Goal: Task Accomplishment & Management: Manage account settings

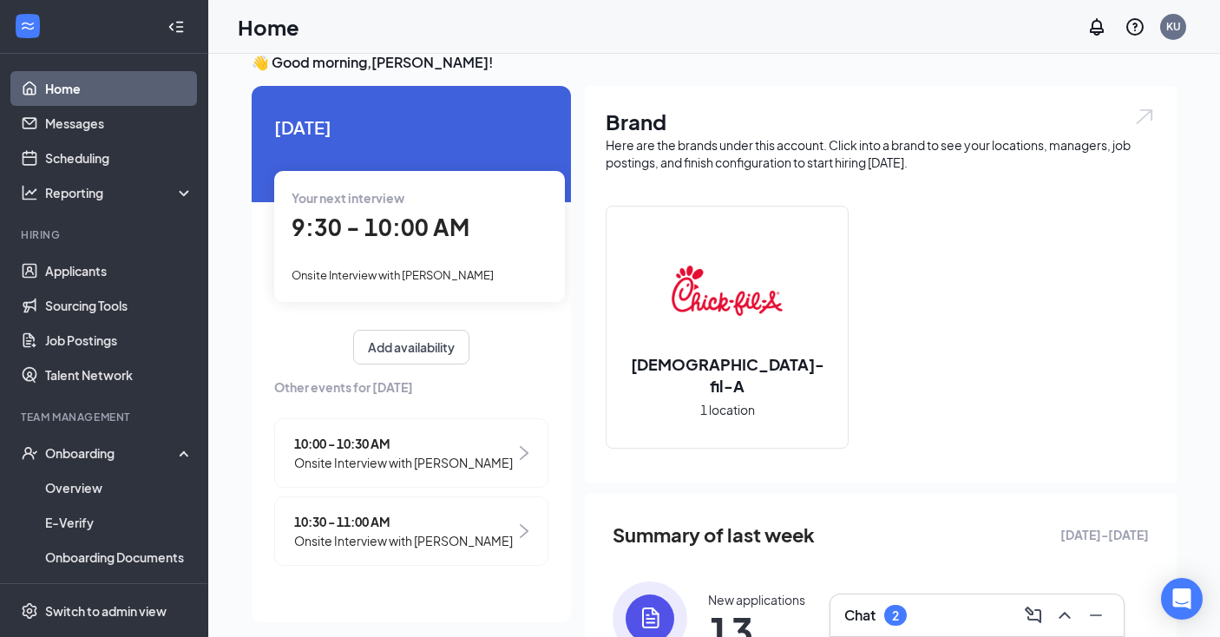
scroll to position [31, 0]
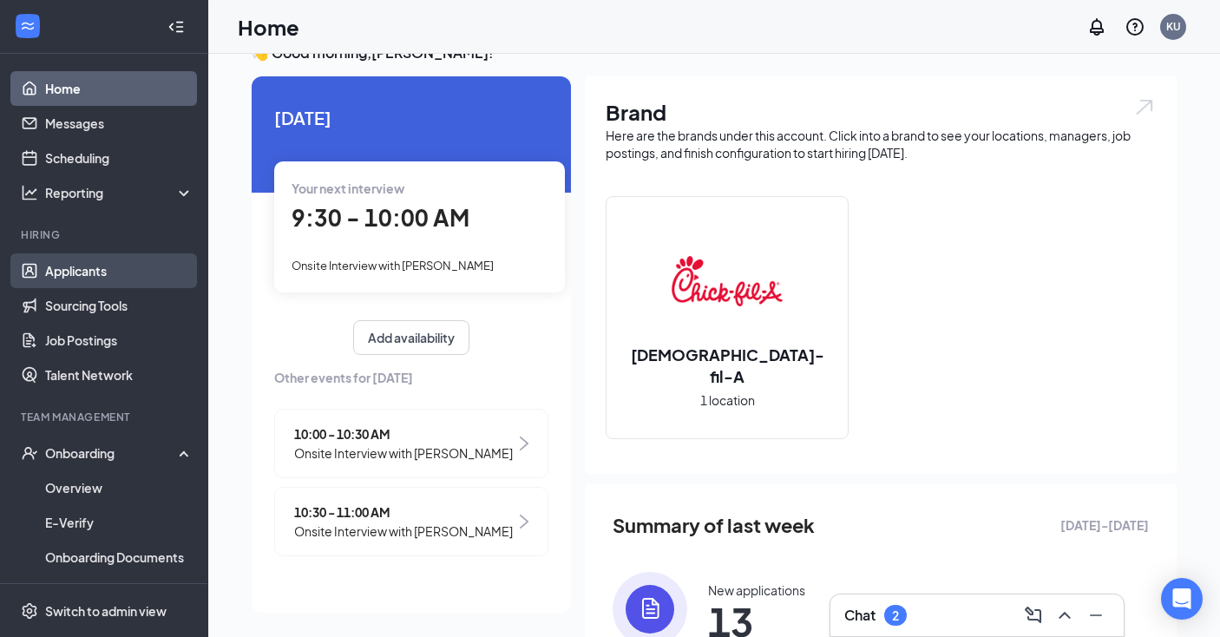
click at [84, 266] on link "Applicants" at bounding box center [119, 270] width 148 height 35
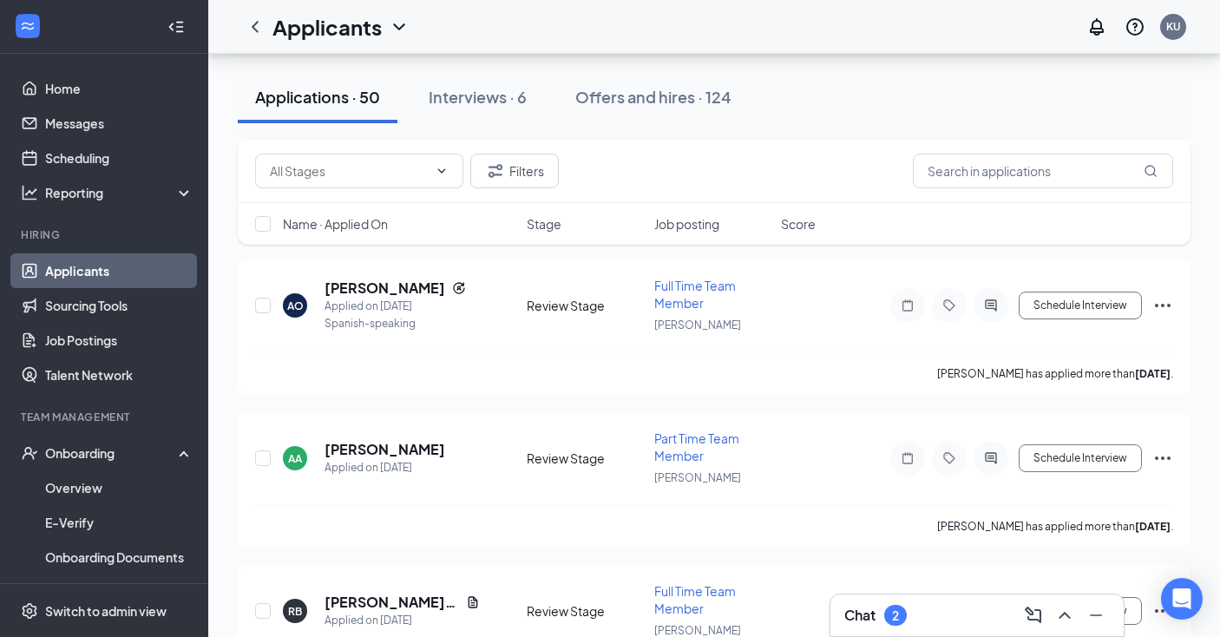
scroll to position [991, 0]
click at [358, 289] on h5 "[PERSON_NAME]" at bounding box center [384, 288] width 121 height 19
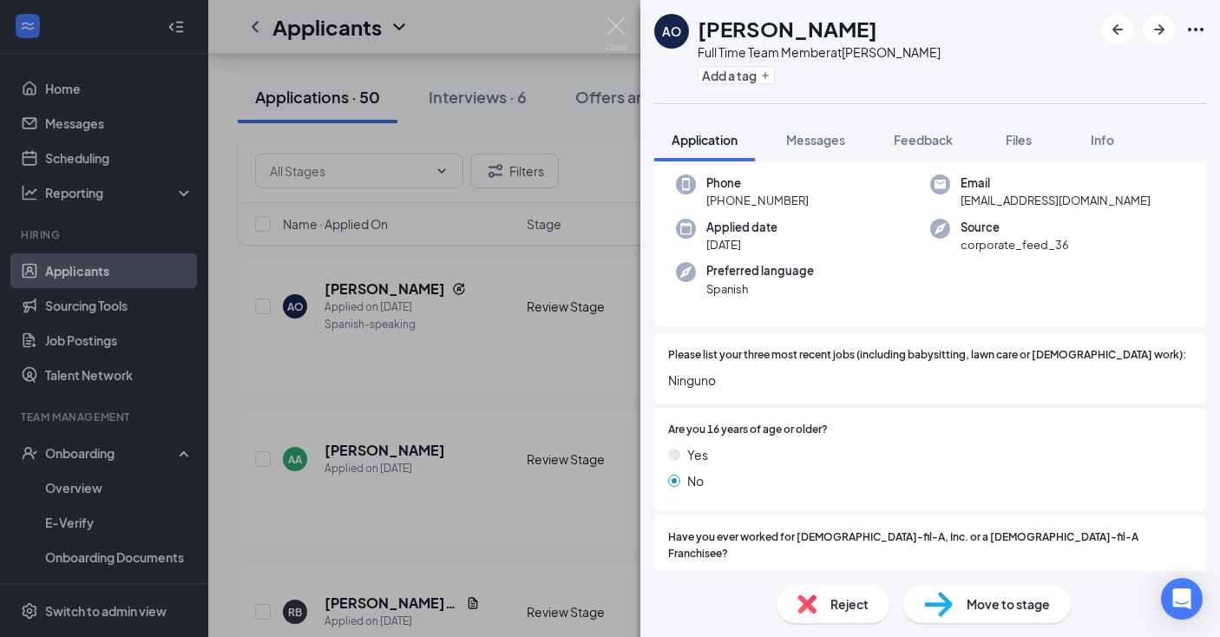
scroll to position [146, 0]
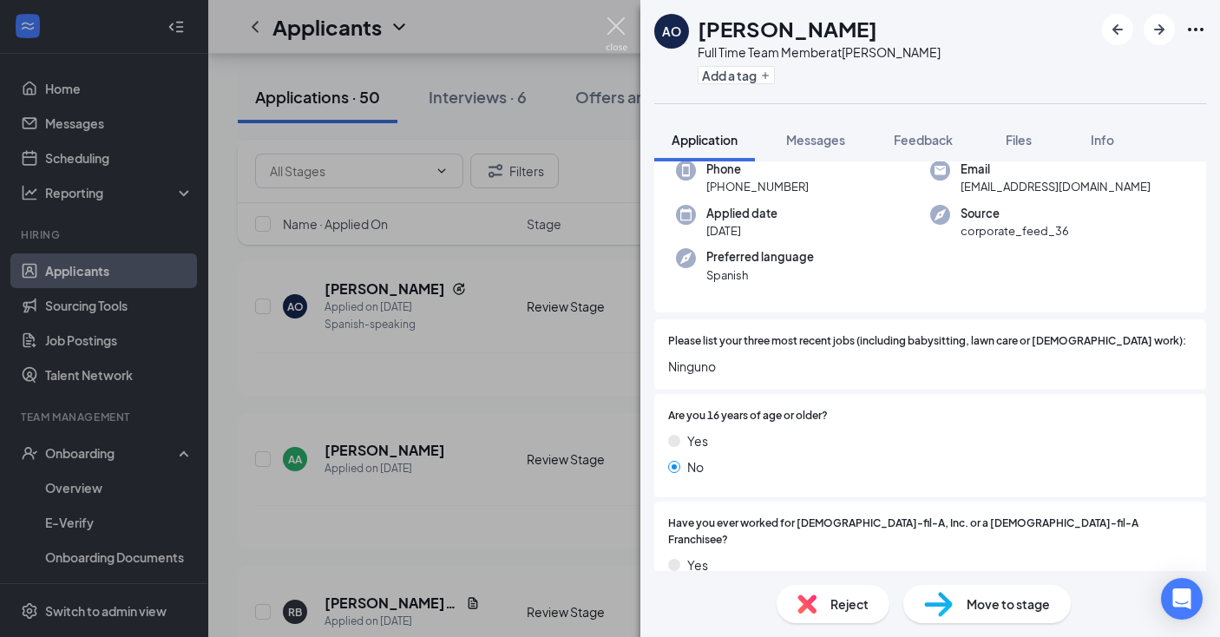
click at [619, 26] on img at bounding box center [616, 34] width 22 height 34
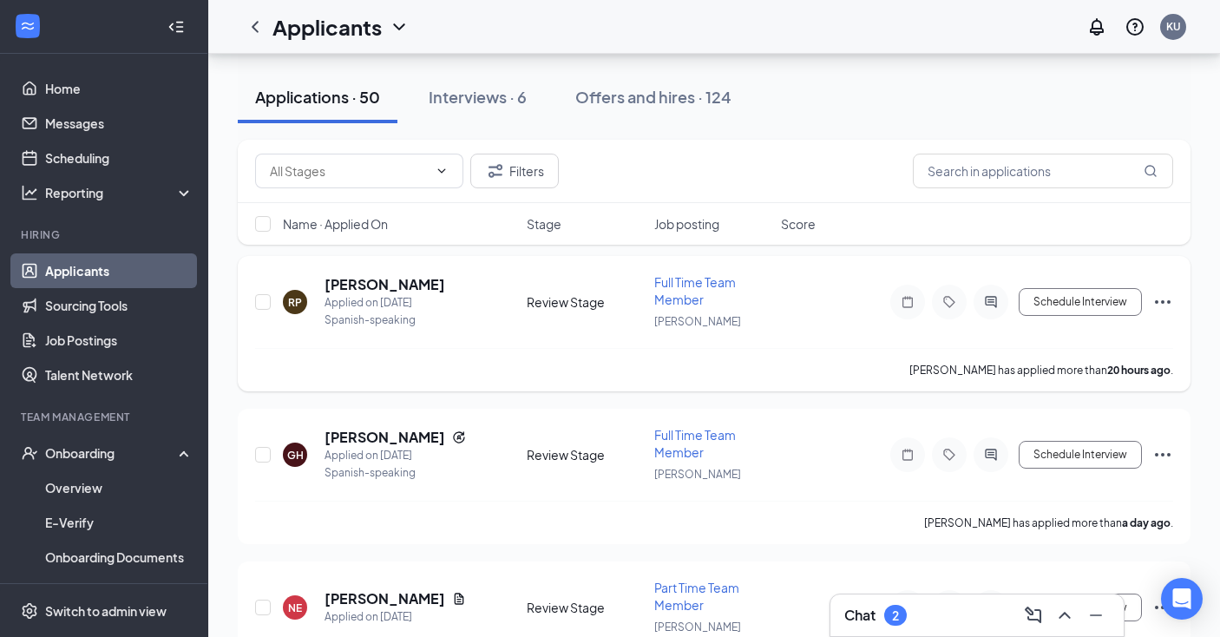
scroll to position [102, 0]
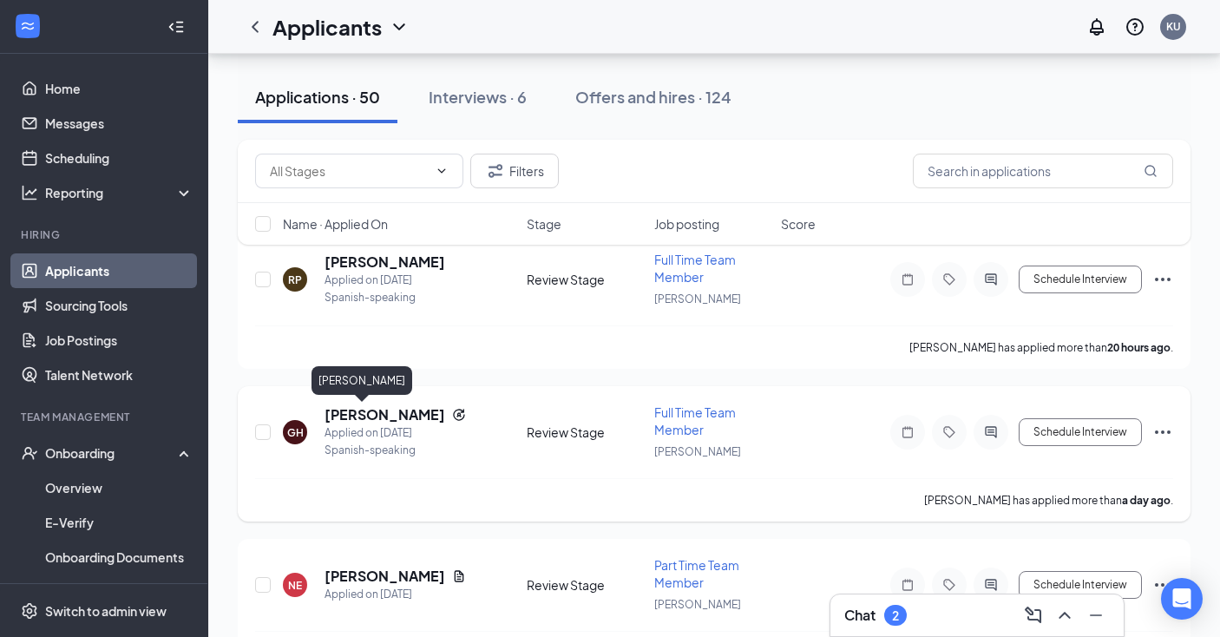
click at [352, 416] on h5 "[PERSON_NAME]" at bounding box center [384, 414] width 121 height 19
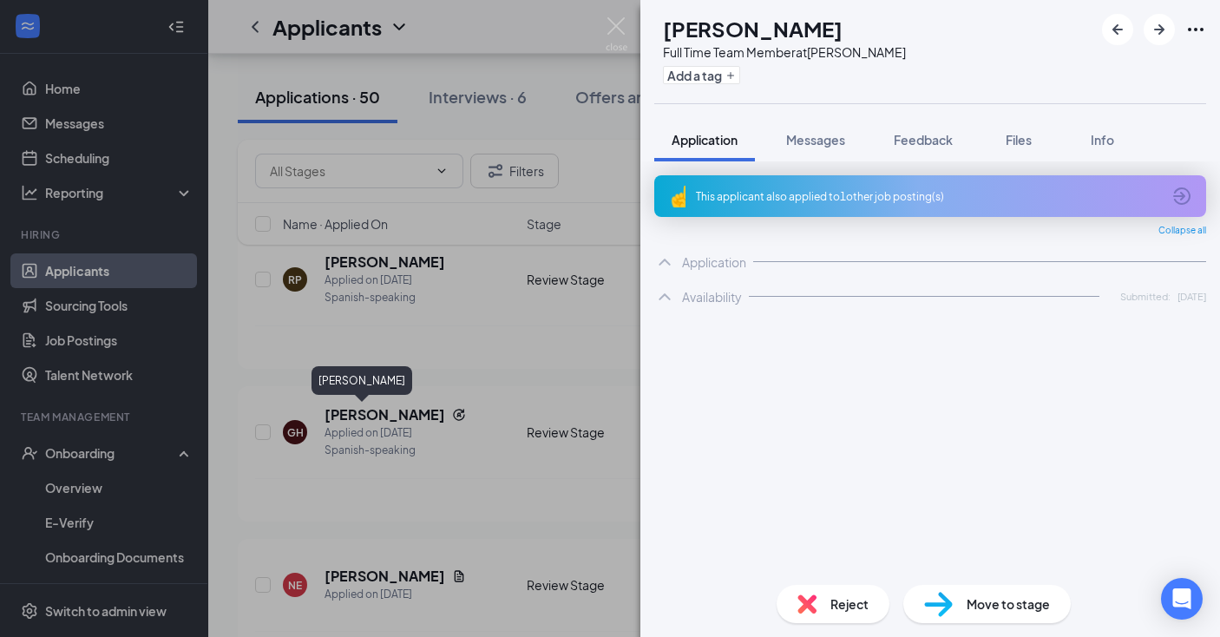
click at [621, 23] on img at bounding box center [616, 34] width 22 height 34
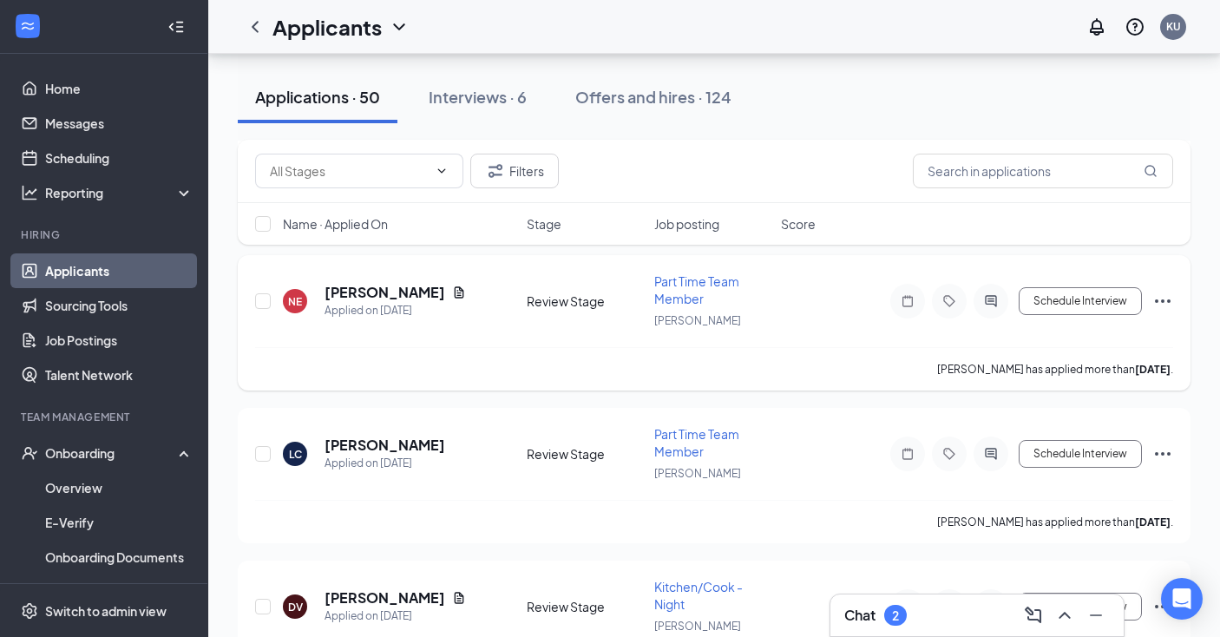
scroll to position [383, 0]
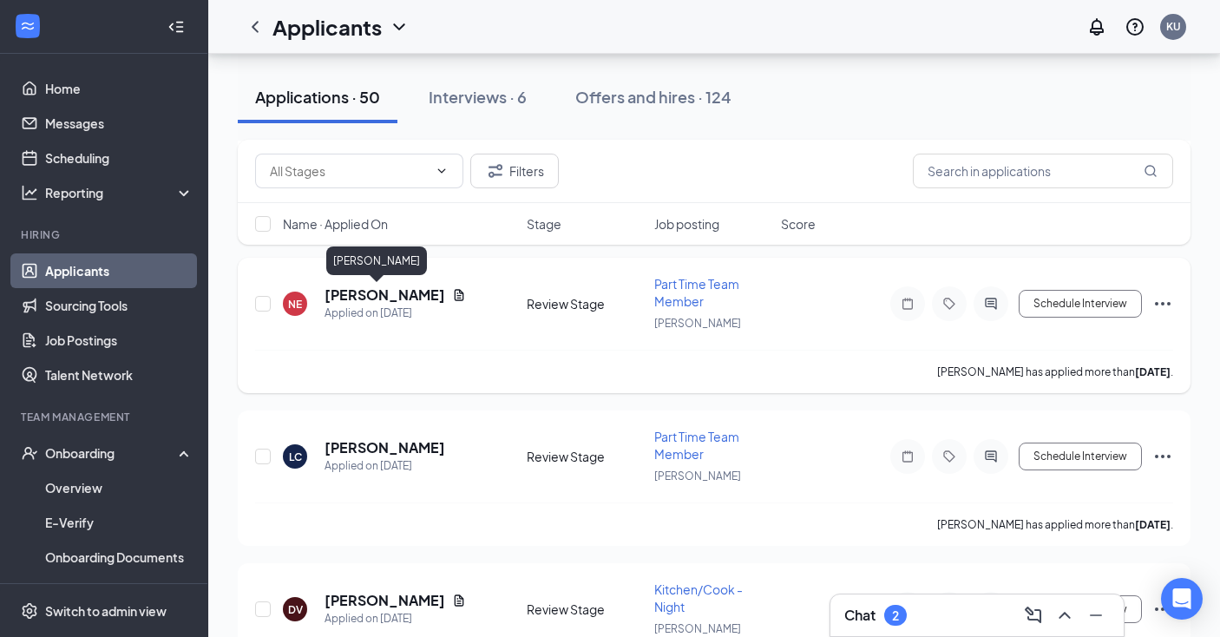
click at [366, 297] on h5 "[PERSON_NAME]" at bounding box center [384, 294] width 121 height 19
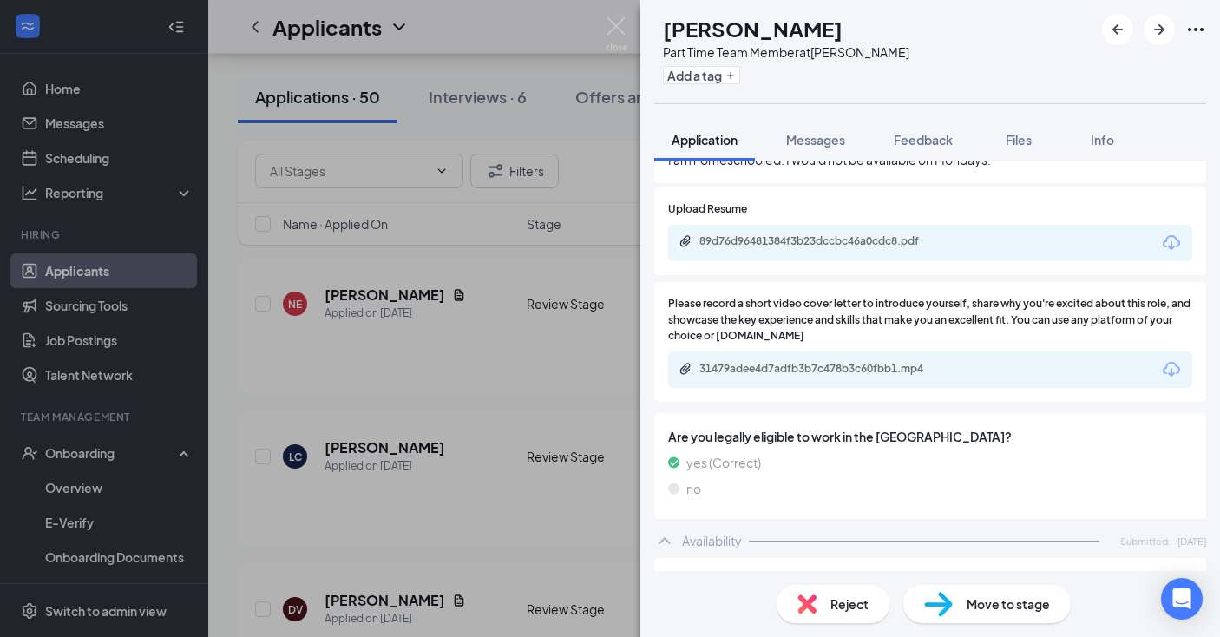
scroll to position [1017, 0]
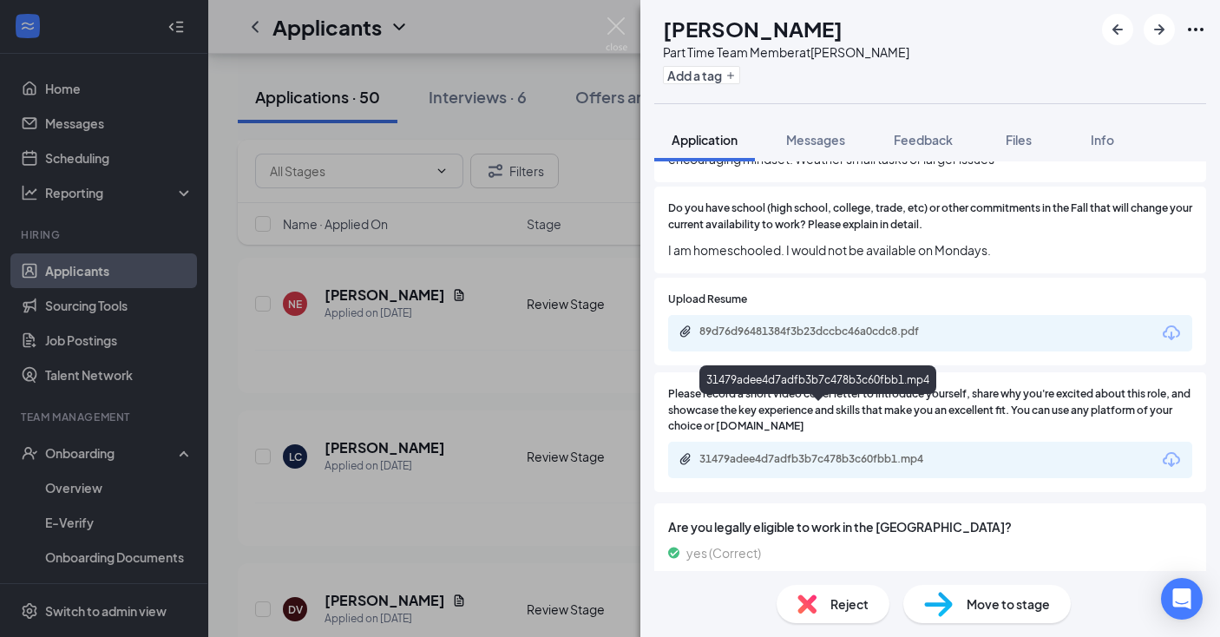
click at [812, 452] on div "31479adee4d7adfb3b7c478b3c60fbb1.mp4" at bounding box center [820, 459] width 243 height 14
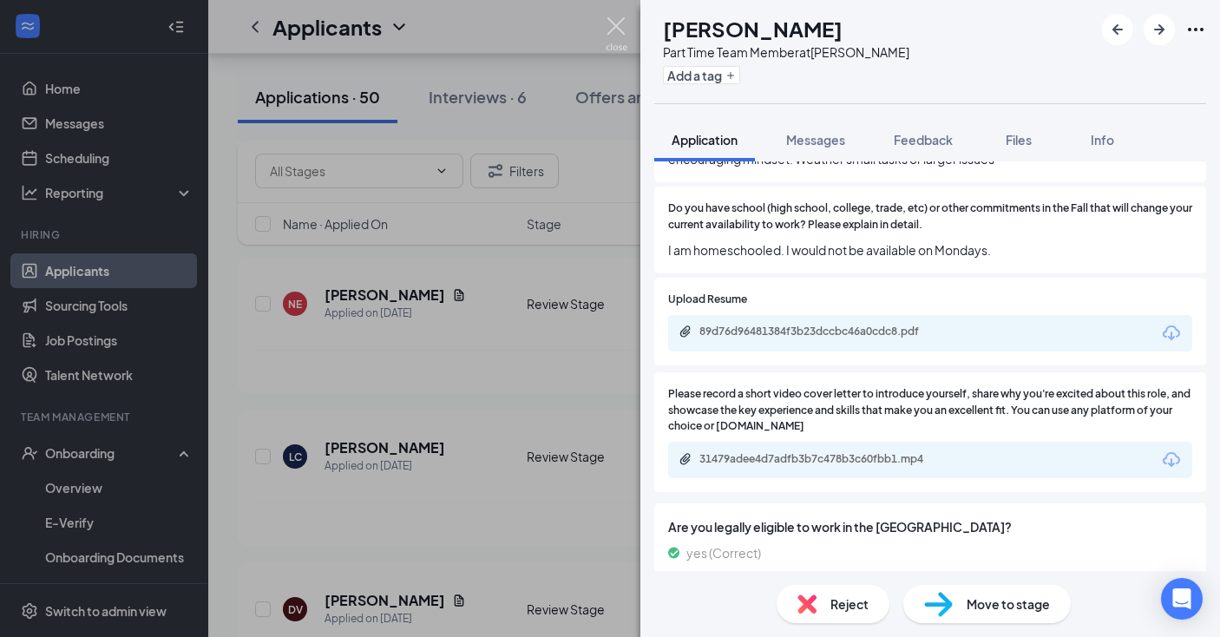
click at [611, 21] on img at bounding box center [616, 34] width 22 height 34
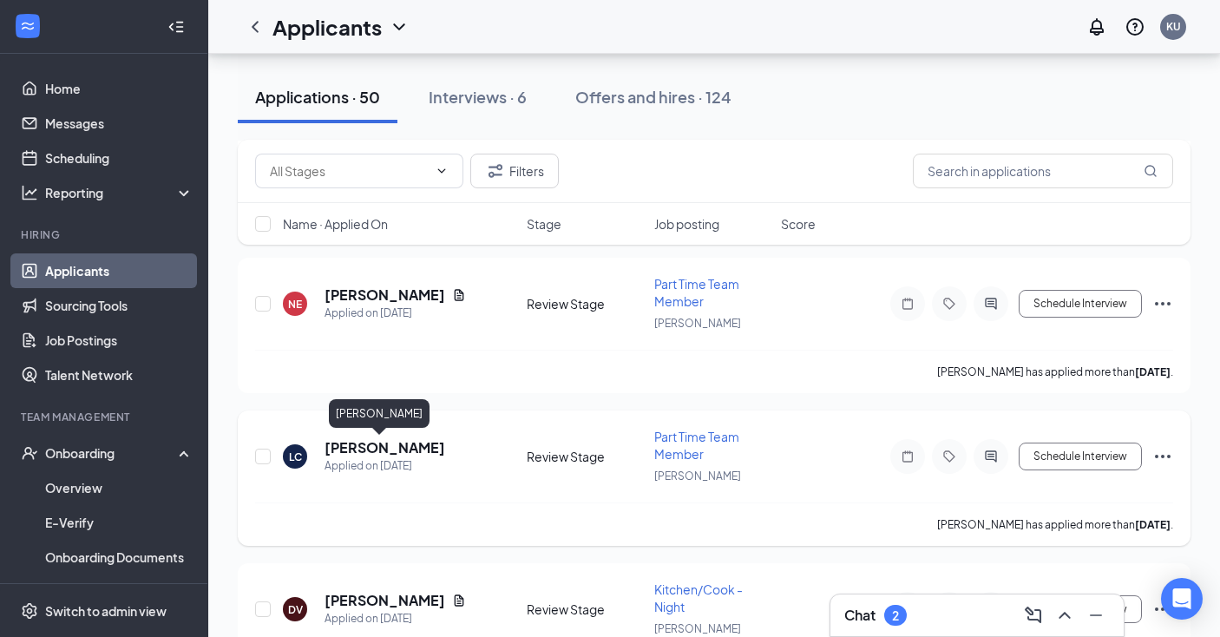
click at [356, 448] on h5 "[PERSON_NAME]" at bounding box center [384, 447] width 121 height 19
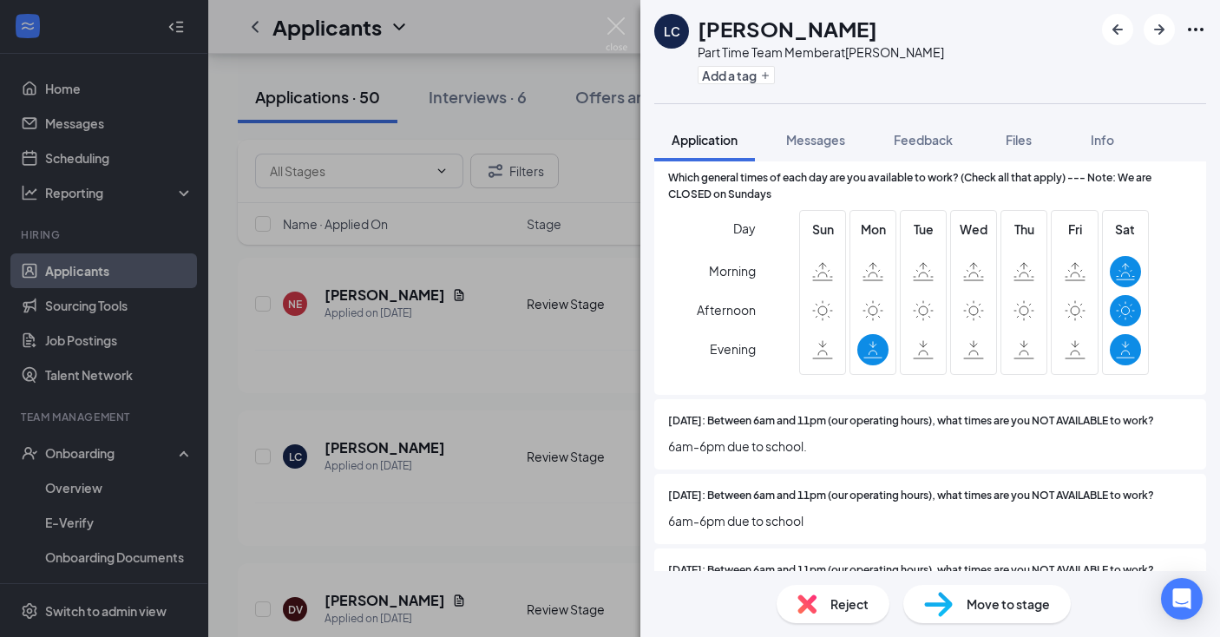
scroll to position [1806, 0]
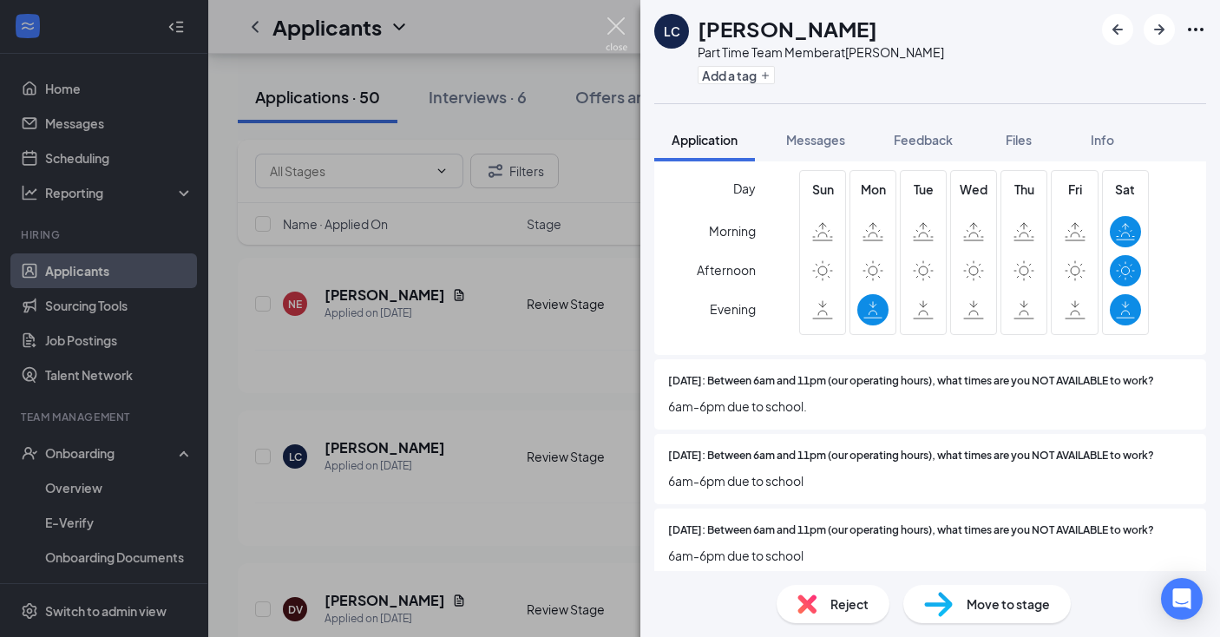
click at [620, 28] on img at bounding box center [616, 34] width 22 height 34
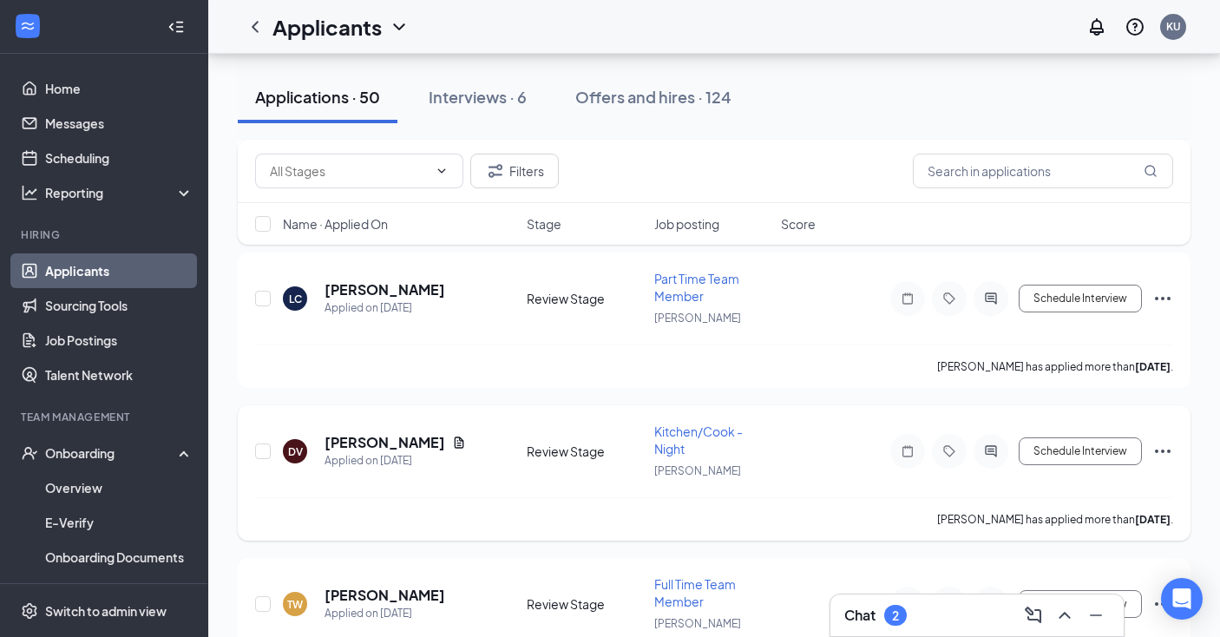
scroll to position [603, 0]
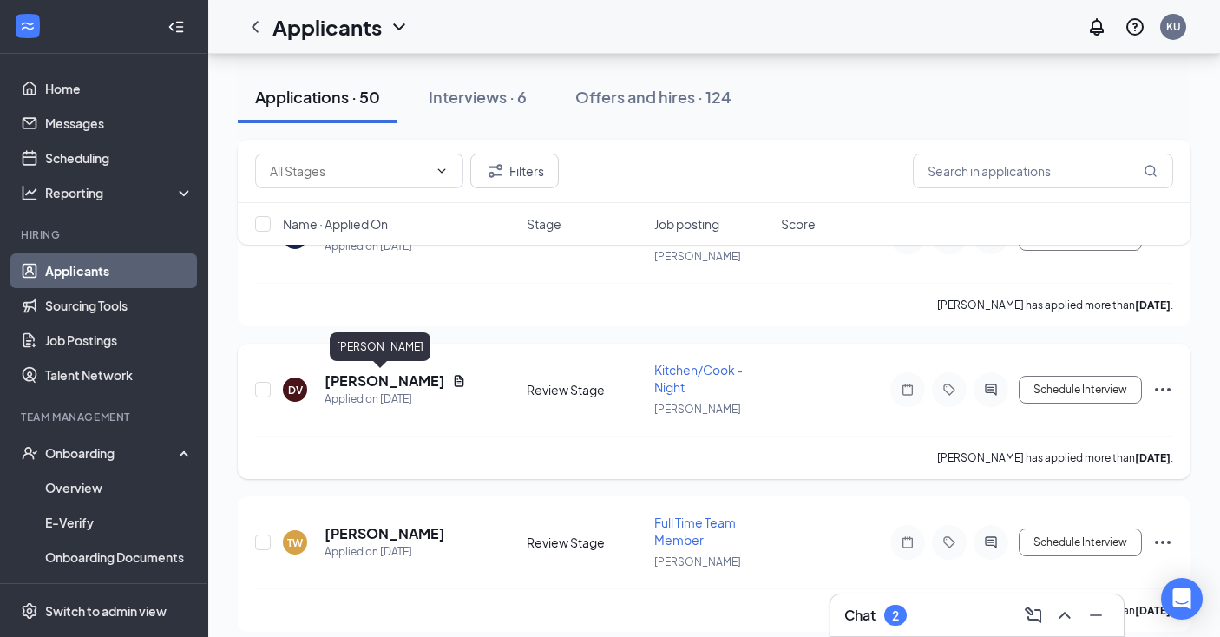
click at [386, 383] on h5 "[PERSON_NAME]" at bounding box center [384, 380] width 121 height 19
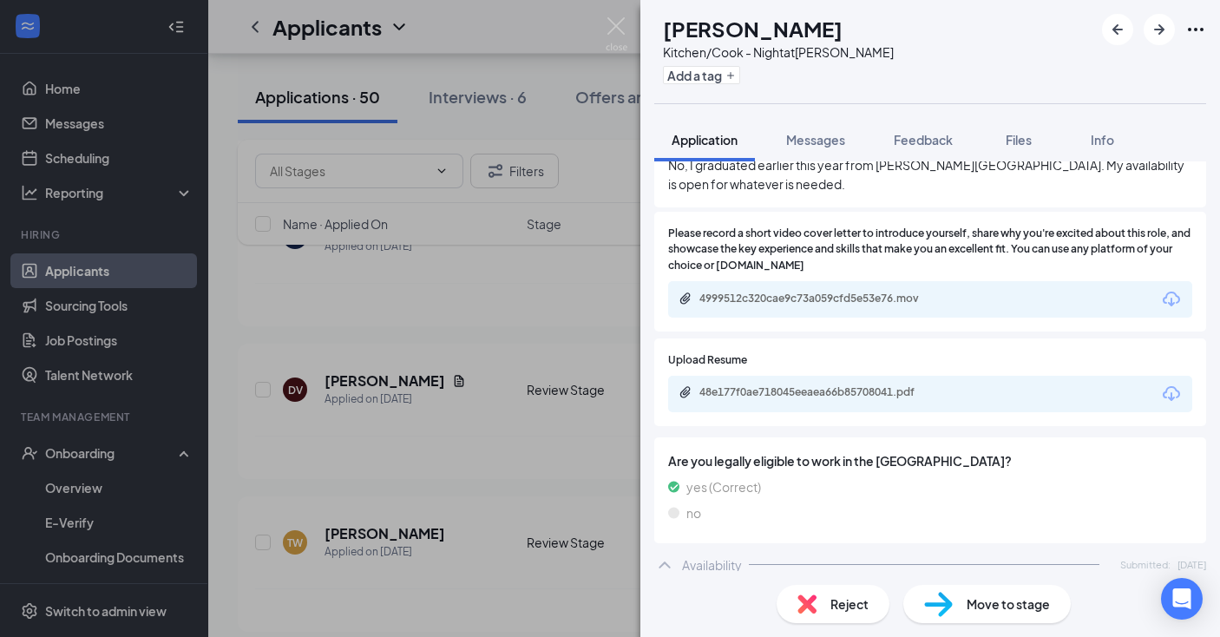
scroll to position [1050, 0]
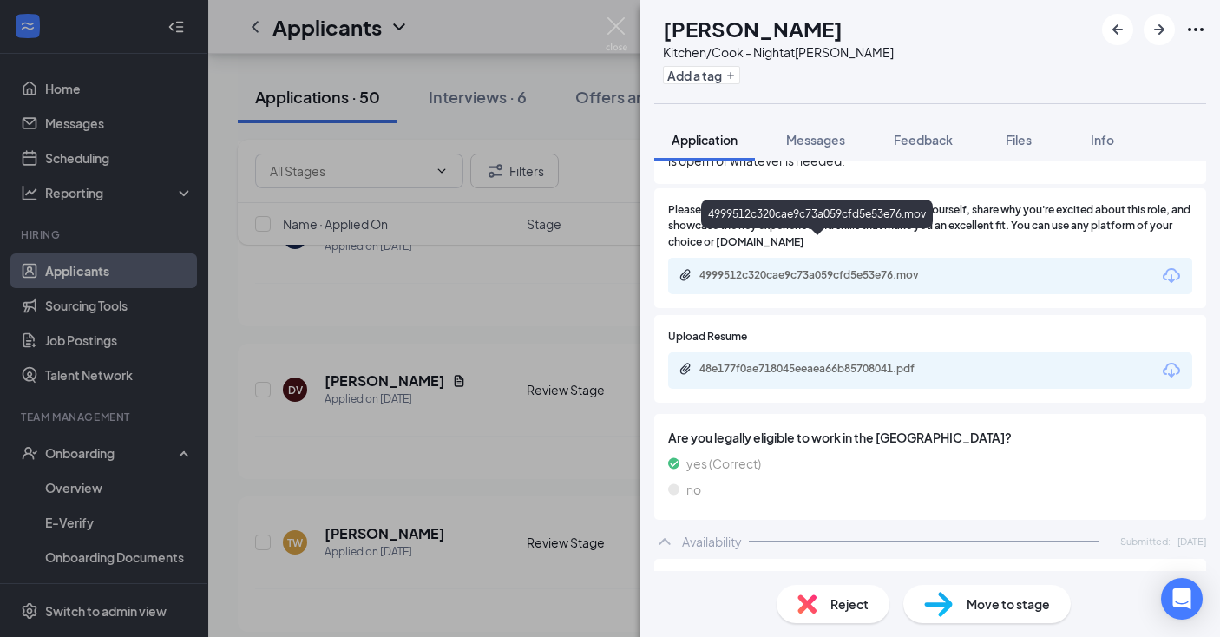
click at [890, 268] on div "4999512c320cae9c73a059cfd5e53e76.mov" at bounding box center [820, 275] width 243 height 14
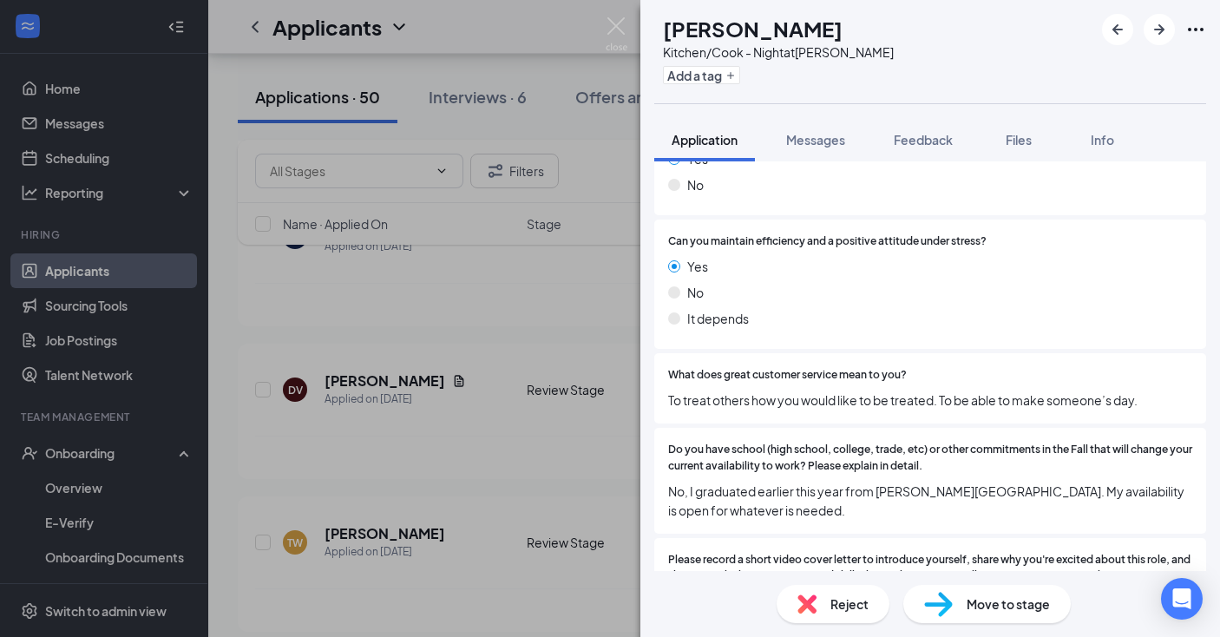
scroll to position [745, 0]
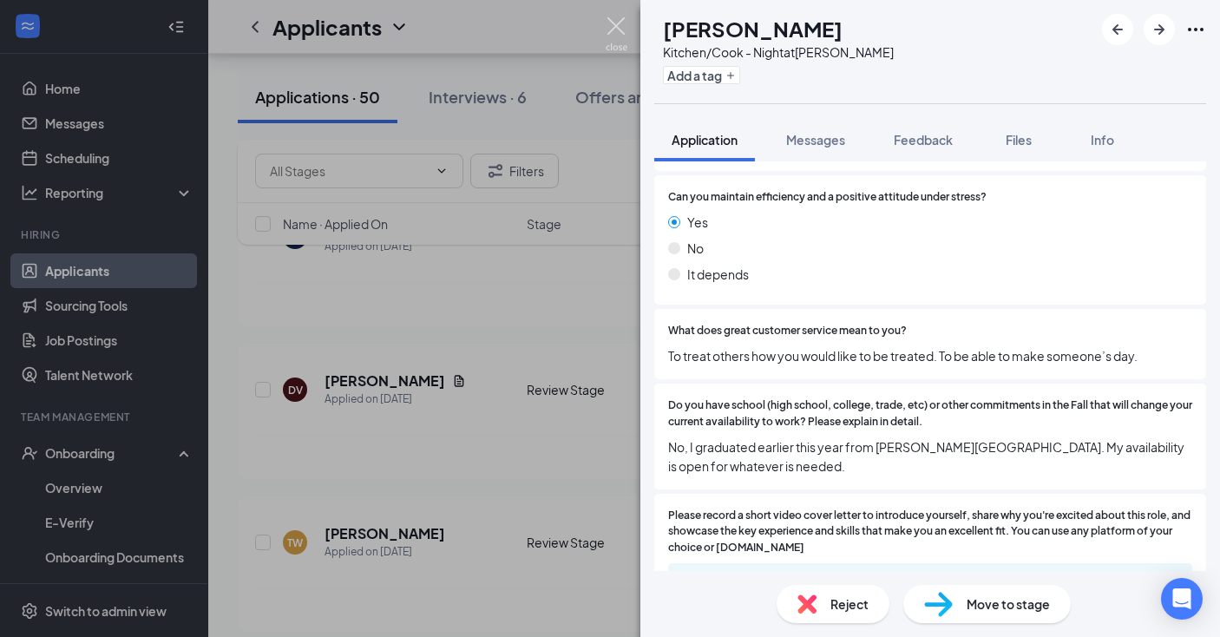
click at [616, 28] on img at bounding box center [616, 34] width 22 height 34
click at [615, 22] on img at bounding box center [616, 34] width 22 height 34
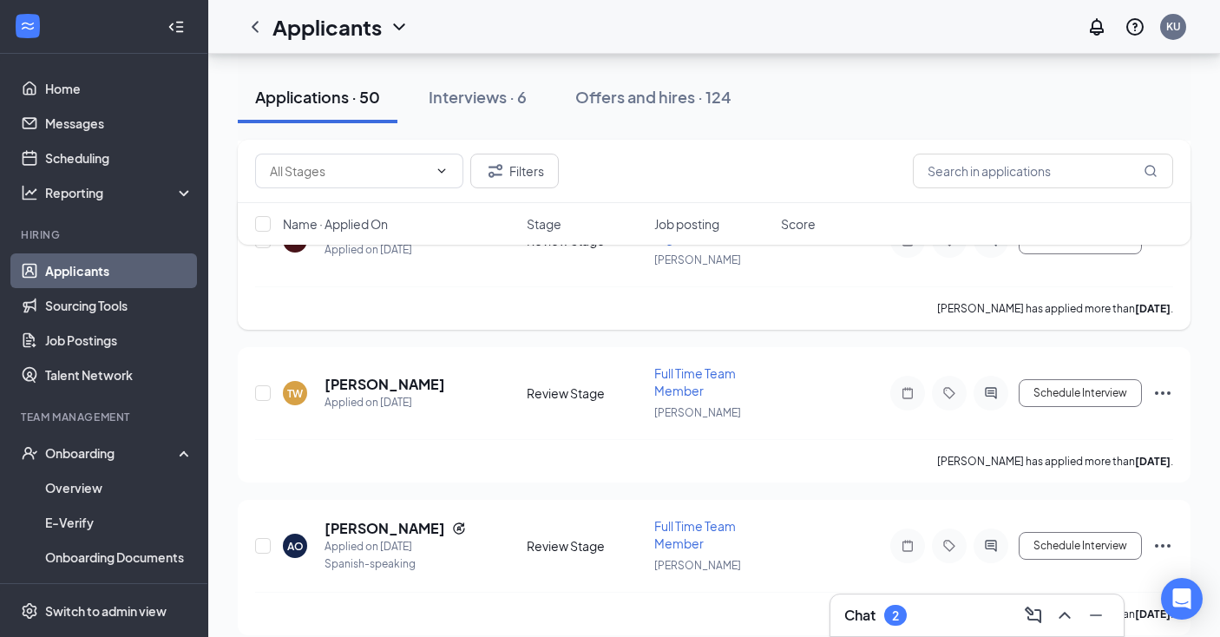
scroll to position [756, 0]
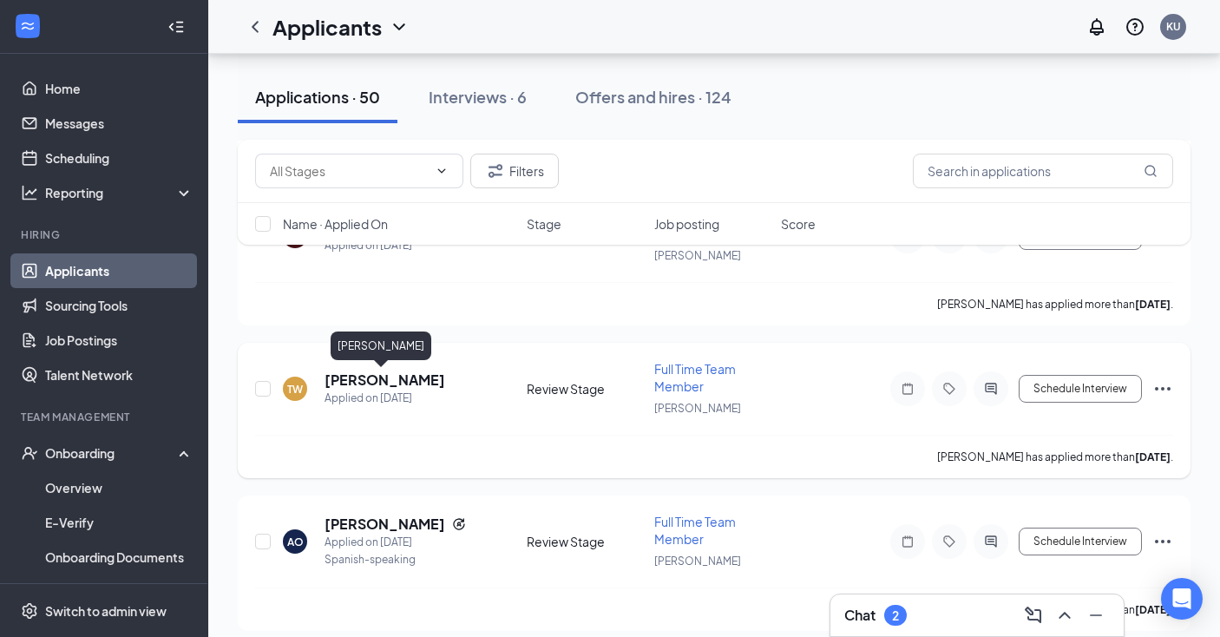
click at [363, 384] on h5 "[PERSON_NAME]" at bounding box center [384, 379] width 121 height 19
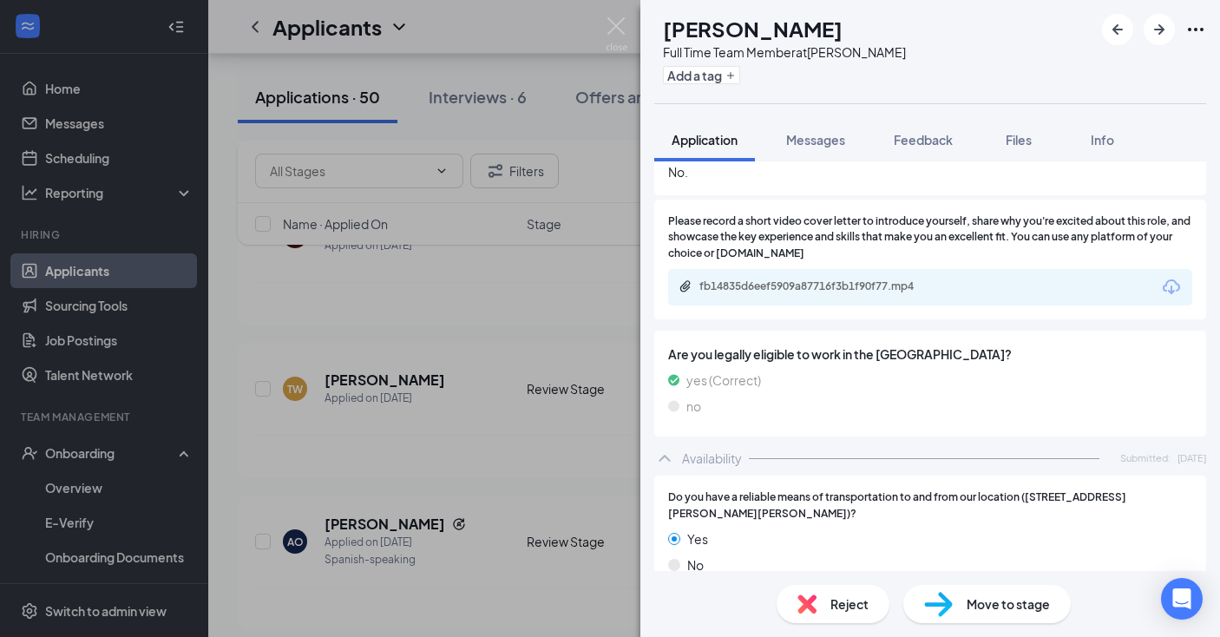
scroll to position [963, 0]
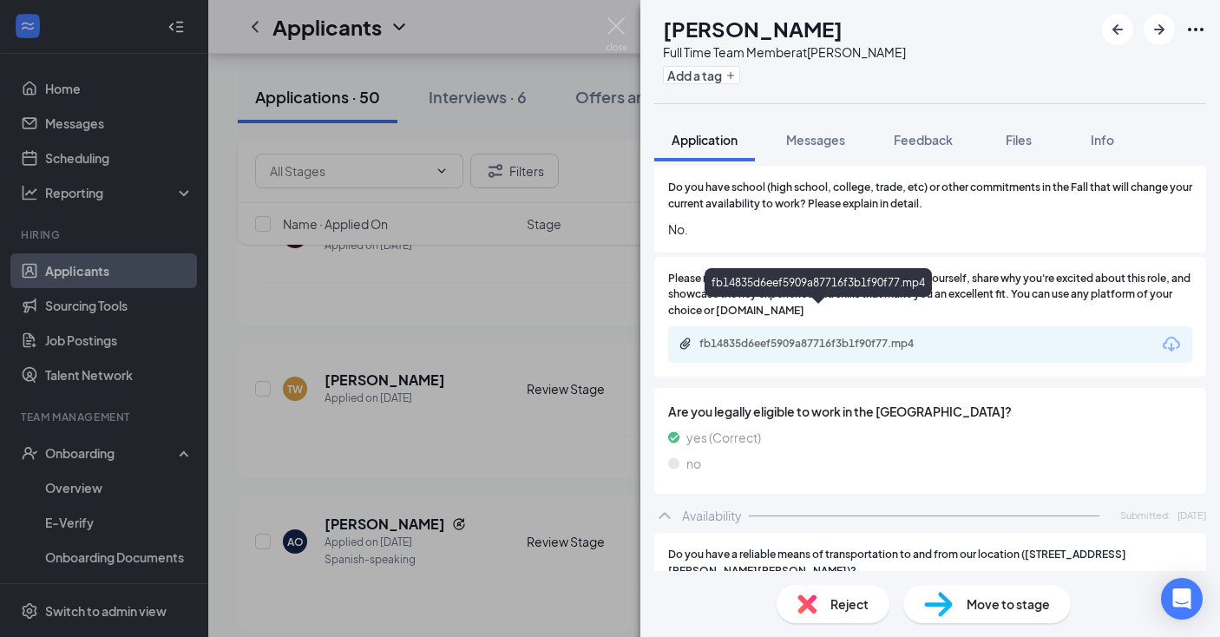
click at [791, 337] on div "fb14835d6eef5909a87716f3b1f90f77.mp4" at bounding box center [820, 344] width 243 height 14
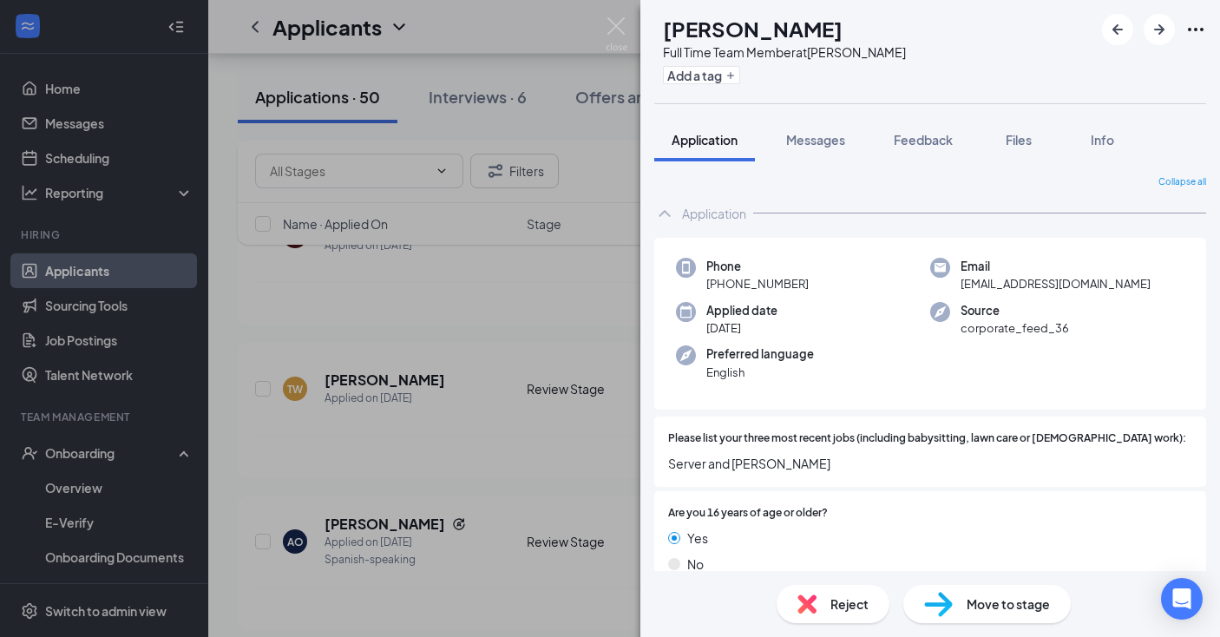
scroll to position [0, 0]
click at [616, 26] on img at bounding box center [616, 34] width 22 height 34
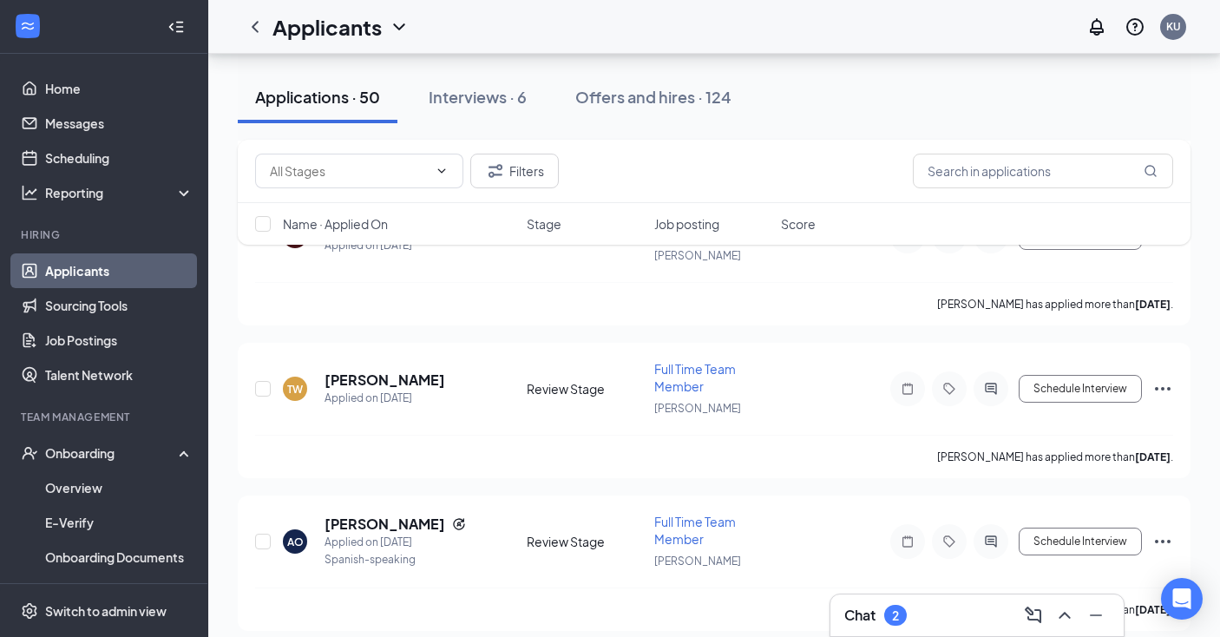
drag, startPoint x: 607, startPoint y: 25, endPoint x: 665, endPoint y: 21, distance: 58.3
click at [607, 26] on div "Applicants KU" at bounding box center [713, 27] width 1011 height 54
